Goal: Task Accomplishment & Management: Use online tool/utility

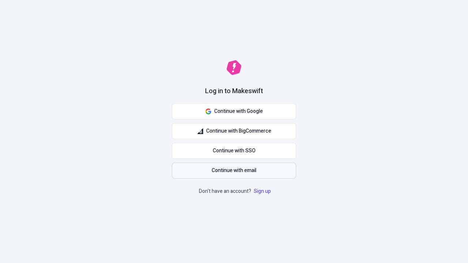
click at [234, 171] on span "Continue with email" at bounding box center [234, 171] width 45 height 8
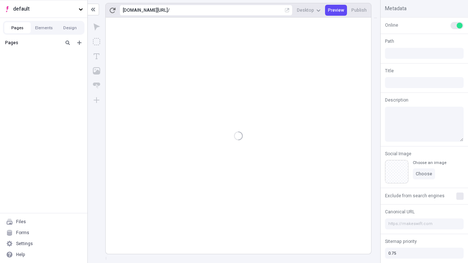
type input "/deep-link-acidus"
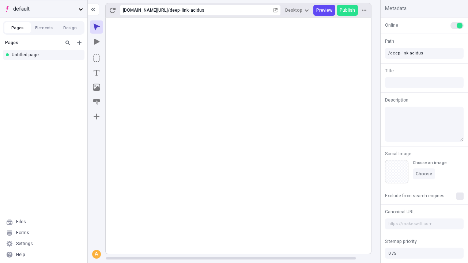
click at [43, 9] on span "default" at bounding box center [44, 9] width 62 height 8
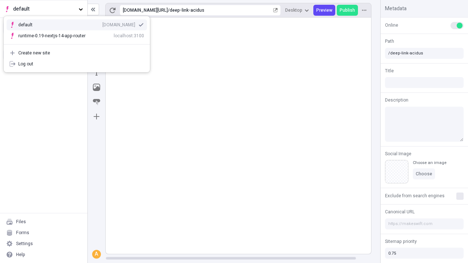
click at [102, 23] on div "[DOMAIN_NAME]" at bounding box center [118, 25] width 33 height 6
click at [79, 43] on icon "Add new" at bounding box center [79, 43] width 4 height 4
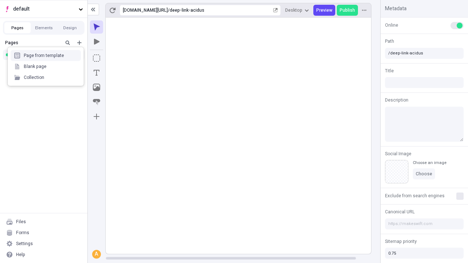
click at [46, 66] on div "Blank page" at bounding box center [46, 66] width 70 height 11
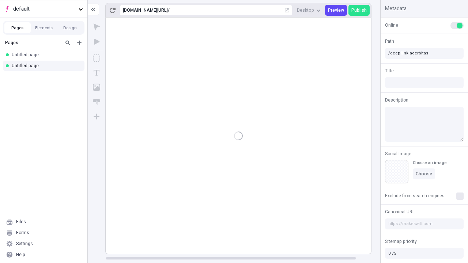
type input "/page"
